Goal: Navigation & Orientation: Find specific page/section

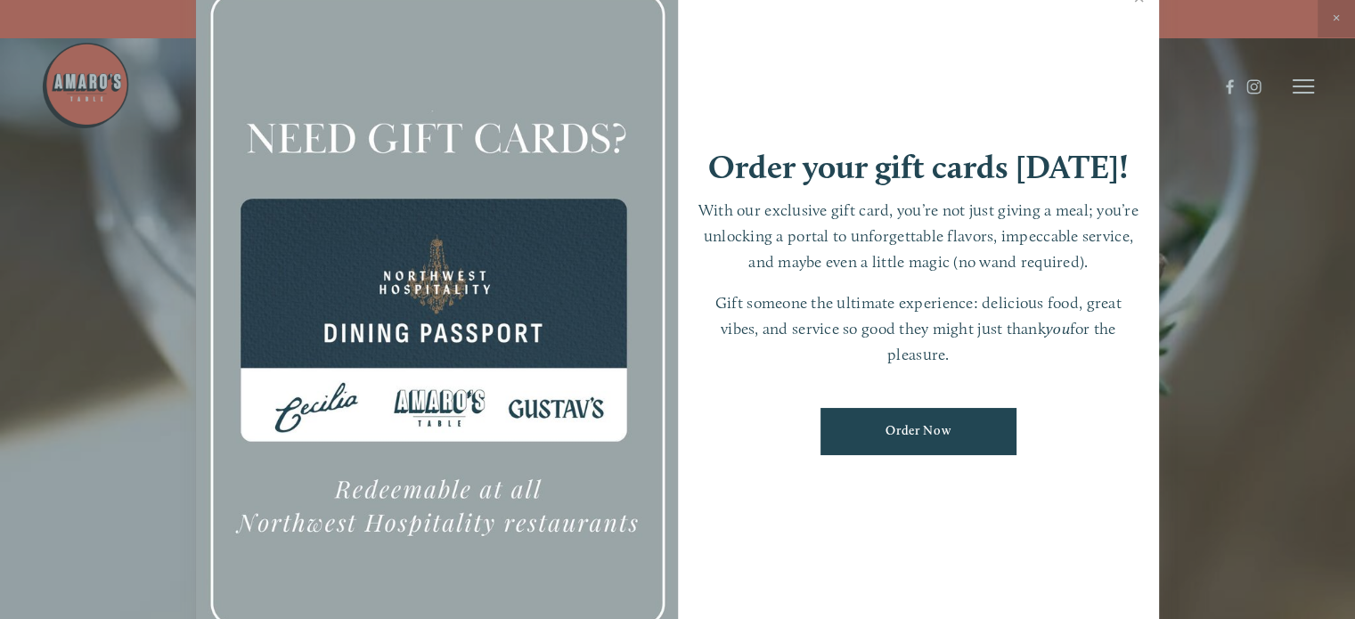
click at [1298, 79] on div at bounding box center [677, 309] width 1355 height 619
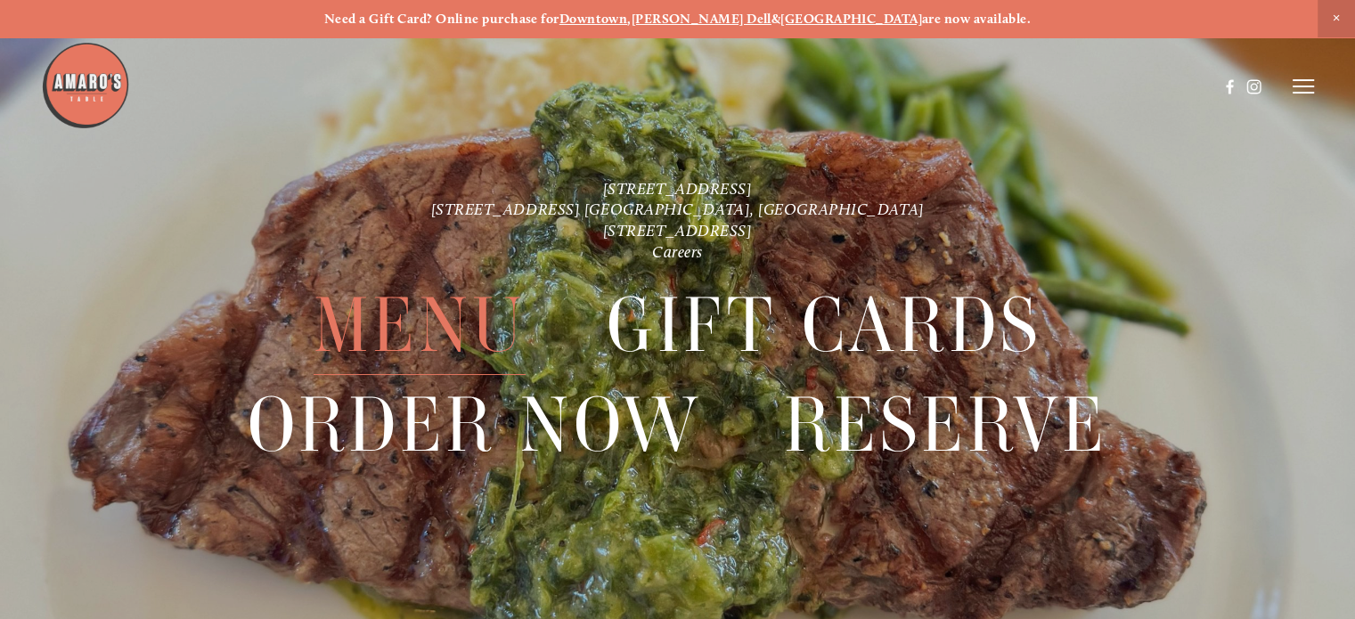
click at [410, 330] on span "Menu" at bounding box center [420, 325] width 212 height 99
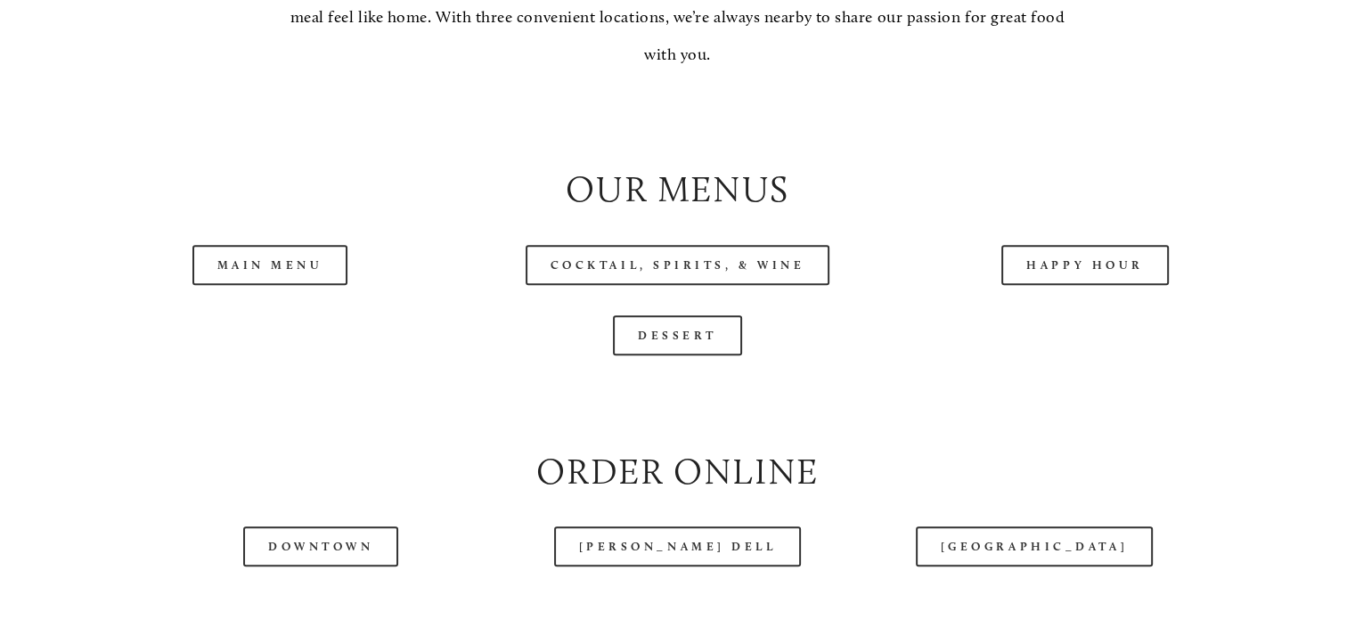
scroll to position [1782, 0]
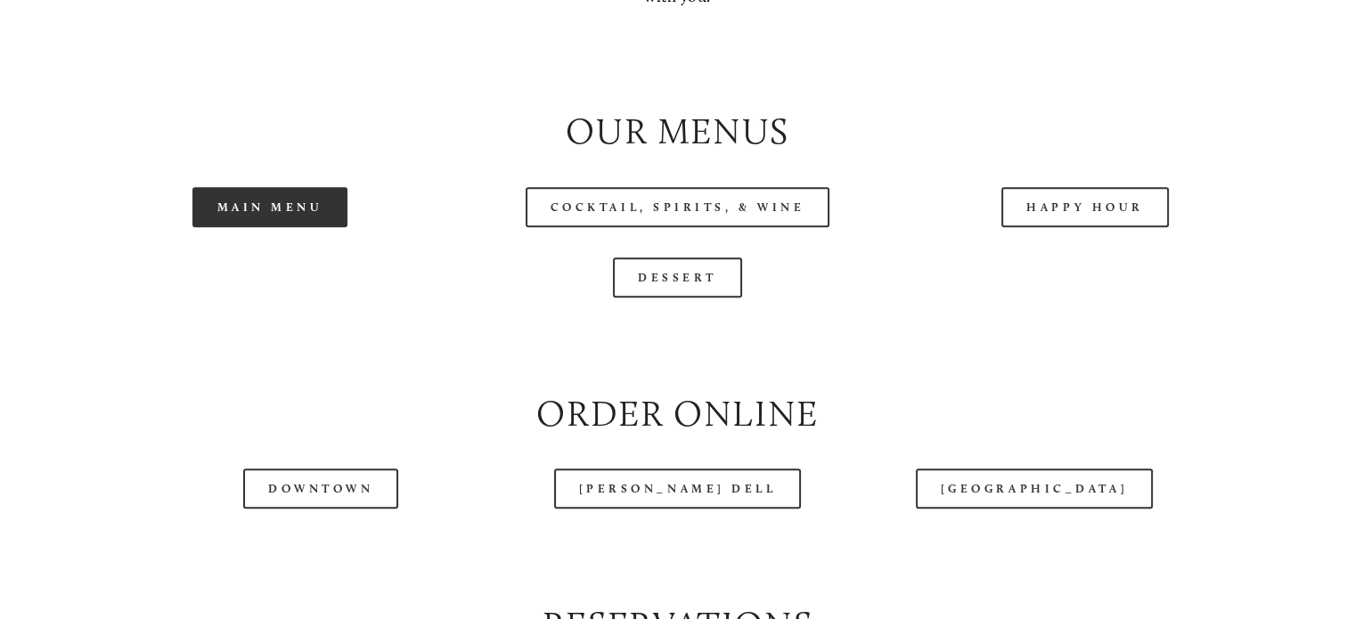
click at [241, 227] on link "Main Menu" at bounding box center [270, 207] width 156 height 40
